Goal: Contribute content

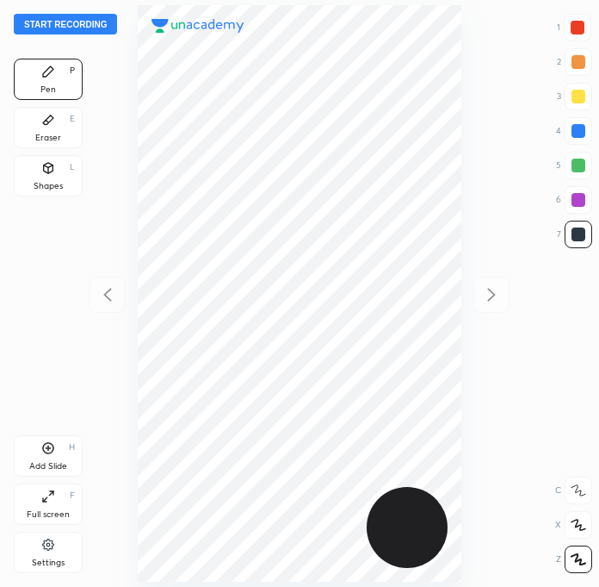
scroll to position [586, 324]
click at [88, 26] on button "Start recording" at bounding box center [65, 24] width 103 height 21
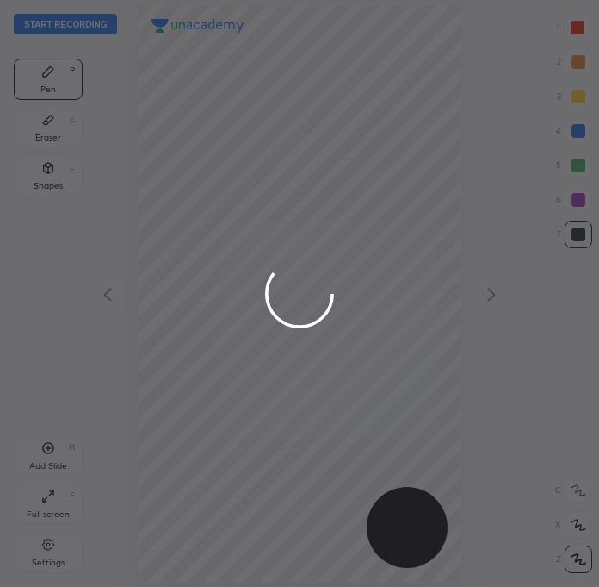
click at [568, 31] on div at bounding box center [299, 293] width 599 height 587
click at [587, 31] on div at bounding box center [299, 293] width 599 height 587
click at [589, 32] on div at bounding box center [299, 293] width 599 height 587
click at [575, 34] on div at bounding box center [299, 293] width 599 height 587
click at [578, 36] on div at bounding box center [299, 293] width 599 height 587
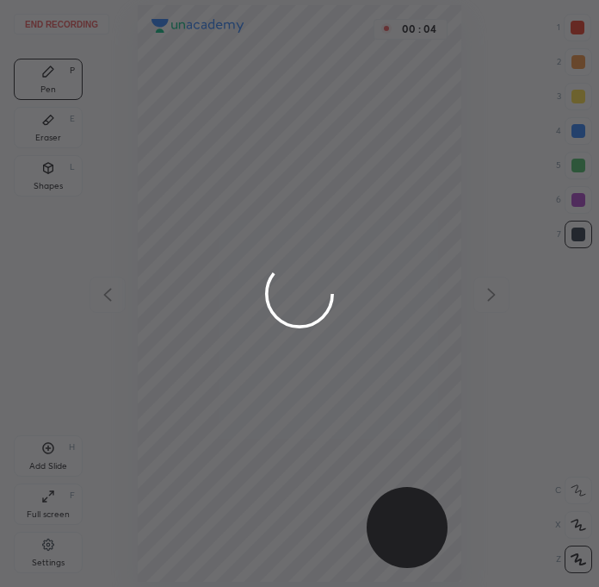
click at [577, 25] on div at bounding box center [299, 293] width 599 height 587
click at [565, 39] on div at bounding box center [299, 293] width 599 height 587
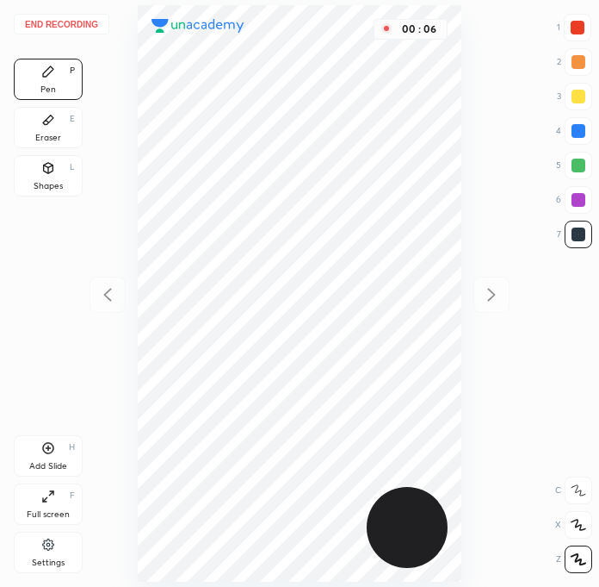
click at [566, 30] on div at bounding box center [578, 28] width 28 height 28
click at [576, 237] on div at bounding box center [579, 234] width 14 height 14
click at [575, 127] on div at bounding box center [579, 131] width 14 height 14
click at [583, 165] on div at bounding box center [579, 165] width 14 height 14
click at [569, 225] on div at bounding box center [579, 235] width 28 height 28
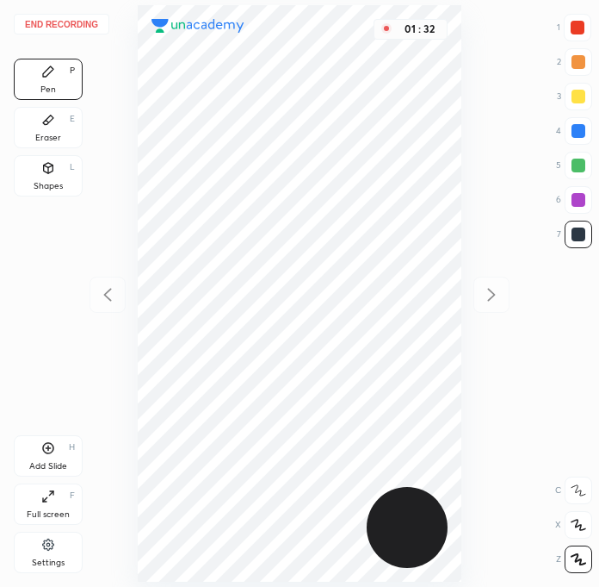
click at [573, 232] on div at bounding box center [579, 234] width 14 height 14
click at [574, 33] on div at bounding box center [578, 28] width 14 height 14
click at [583, 207] on div at bounding box center [579, 200] width 28 height 28
click at [585, 26] on div at bounding box center [578, 28] width 28 height 28
click at [584, 232] on div at bounding box center [579, 234] width 14 height 14
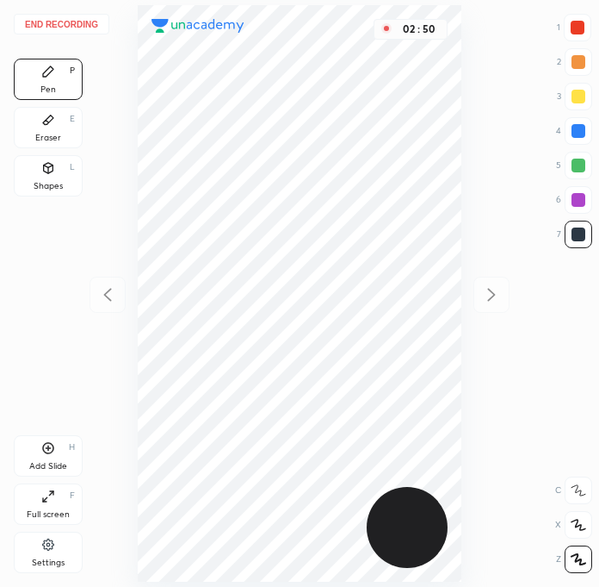
click at [587, 202] on div at bounding box center [579, 200] width 28 height 28
click at [576, 233] on div at bounding box center [579, 234] width 14 height 14
click at [497, 300] on div "End recording 1 2 3 4 5 6 7 R O A L C X Z Erase all C X Z Pen P Eraser E Shapes…" at bounding box center [299, 293] width 599 height 587
click at [51, 462] on div "Add Slide" at bounding box center [48, 466] width 38 height 9
click at [578, 28] on div at bounding box center [578, 28] width 14 height 14
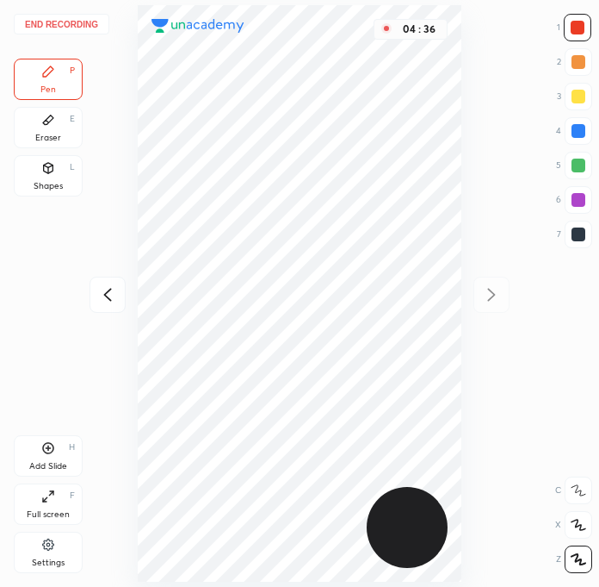
click at [583, 31] on div at bounding box center [578, 28] width 14 height 14
click at [588, 124] on div at bounding box center [579, 131] width 28 height 28
click at [113, 300] on icon at bounding box center [107, 294] width 21 height 21
click at [65, 28] on button "End recording" at bounding box center [62, 24] width 96 height 21
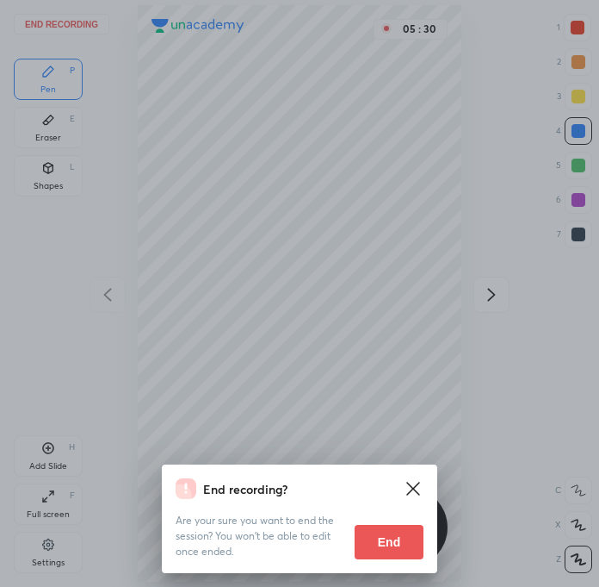
click at [380, 546] on button "End" at bounding box center [389, 542] width 69 height 34
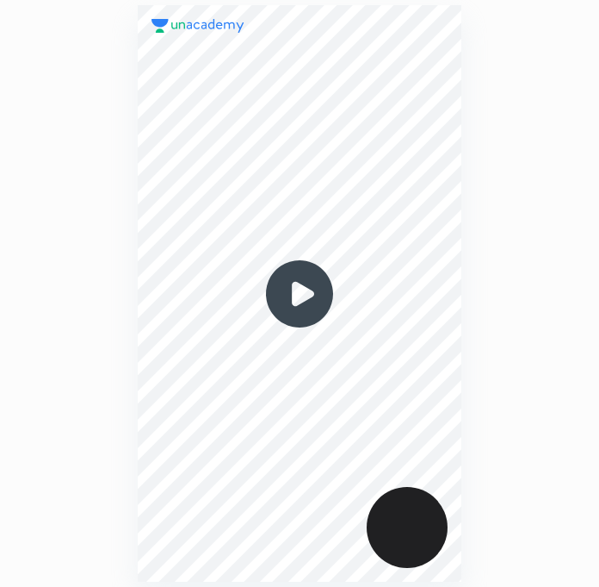
scroll to position [586, 324]
